Goal: Task Accomplishment & Management: Manage account settings

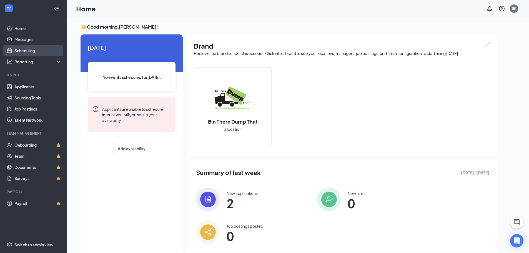
click at [37, 49] on link "Scheduling" at bounding box center [37, 50] width 47 height 11
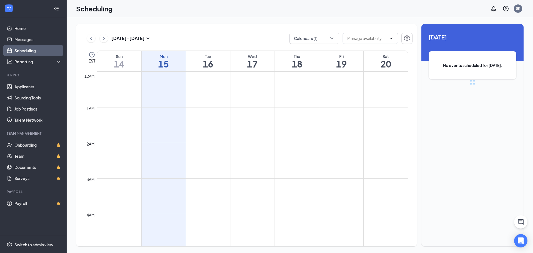
scroll to position [273, 0]
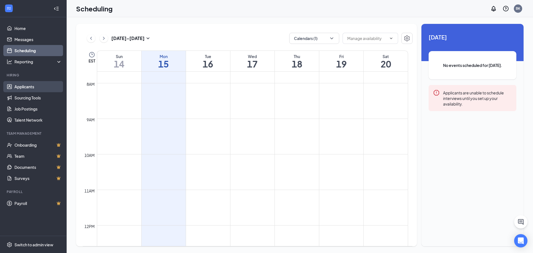
click at [23, 91] on link "Applicants" at bounding box center [37, 86] width 47 height 11
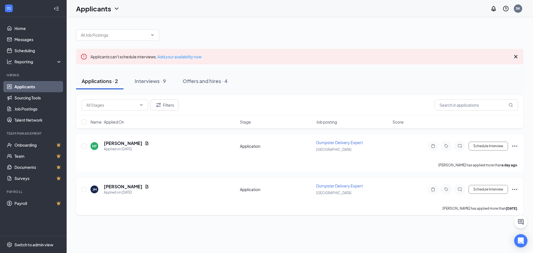
click at [118, 186] on h5 "[PERSON_NAME]" at bounding box center [123, 186] width 39 height 6
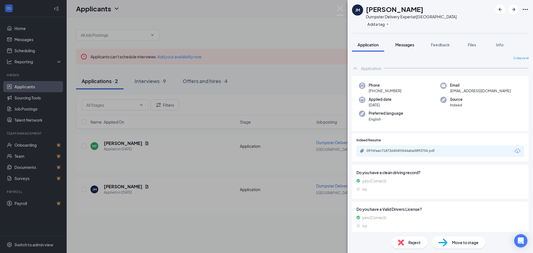
click at [409, 50] on button "Messages" at bounding box center [405, 45] width 30 height 14
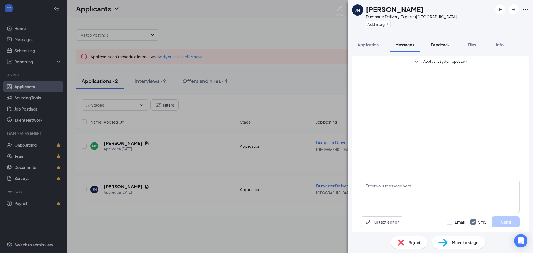
click at [435, 45] on span "Feedback" at bounding box center [440, 44] width 19 height 5
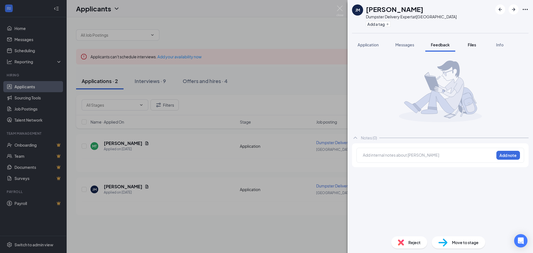
click at [473, 45] on span "Files" at bounding box center [472, 44] width 8 height 5
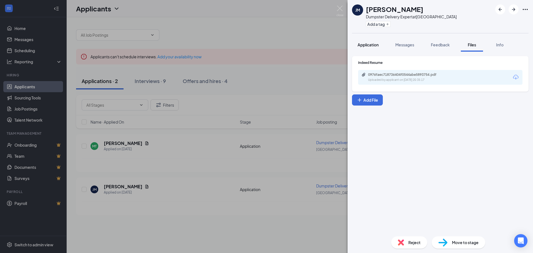
click at [372, 47] on button "Application" at bounding box center [368, 45] width 32 height 14
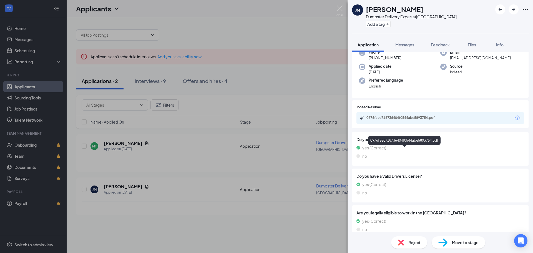
scroll to position [76, 0]
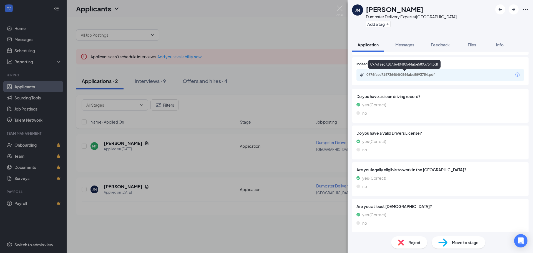
click at [416, 75] on div "0976faec718736404f0544abe5893754.pdf" at bounding box center [405, 74] width 78 height 4
